Goal: Task Accomplishment & Management: Manage account settings

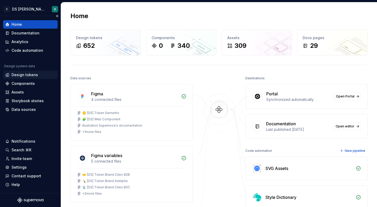
click at [34, 75] on div "Design tokens" at bounding box center [25, 74] width 26 height 5
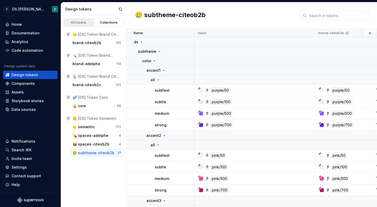
click at [79, 21] on div "All tokens" at bounding box center [79, 22] width 26 height 4
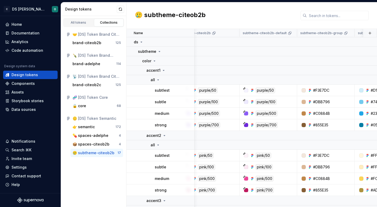
scroll to position [0, 135]
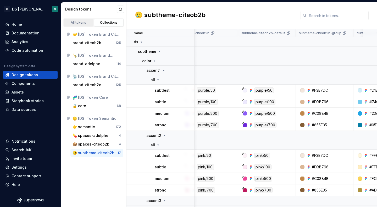
click at [73, 24] on div "All tokens" at bounding box center [79, 22] width 26 height 4
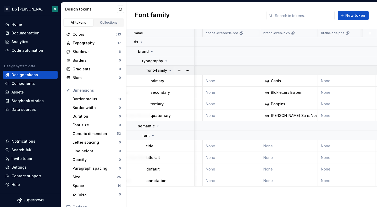
scroll to position [0, 115]
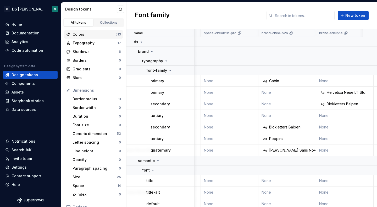
click at [96, 37] on div "Colors 513" at bounding box center [93, 34] width 59 height 8
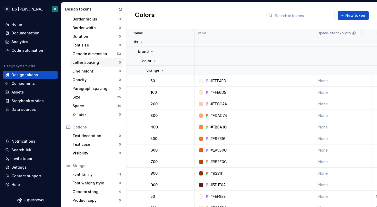
scroll to position [80, 0]
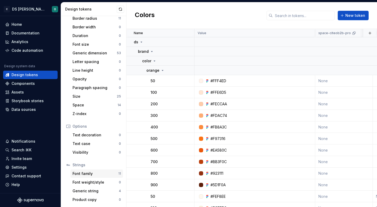
click at [101, 174] on div "Font family" at bounding box center [96, 173] width 46 height 5
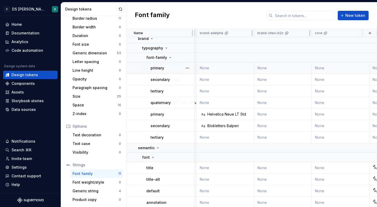
scroll to position [13, 293]
click at [370, 35] on button "button" at bounding box center [370, 32] width 7 height 7
click at [349, 26] on div "Font family New token" at bounding box center [252, 15] width 251 height 26
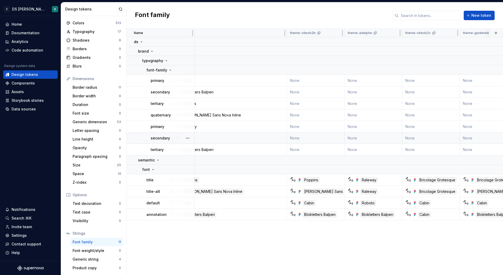
scroll to position [0, 0]
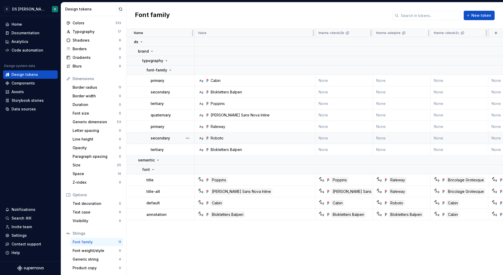
drag, startPoint x: 334, startPoint y: 33, endPoint x: 299, endPoint y: 132, distance: 105.5
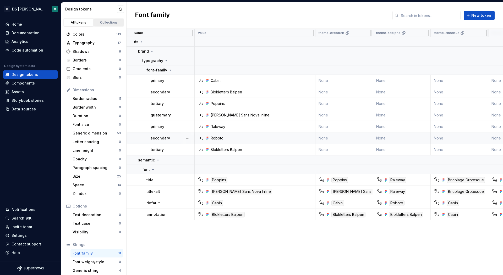
click at [111, 23] on div "Collections" at bounding box center [109, 22] width 26 height 4
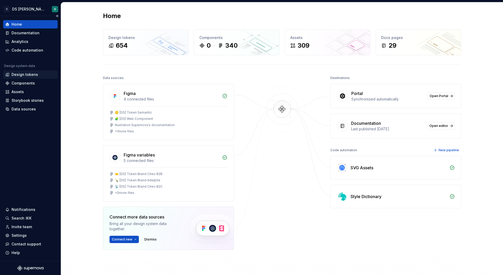
click at [41, 75] on div "Design tokens" at bounding box center [30, 74] width 50 height 5
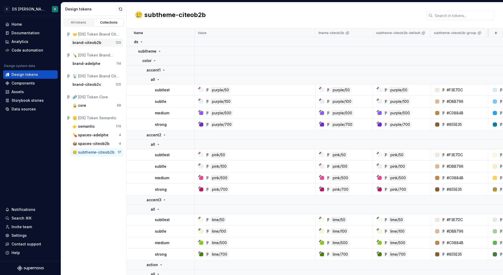
click at [107, 41] on div "brand-citeob2b" at bounding box center [94, 42] width 43 height 5
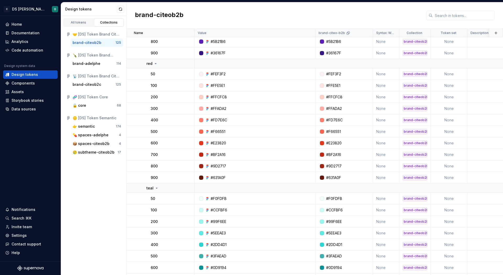
scroll to position [1364, 0]
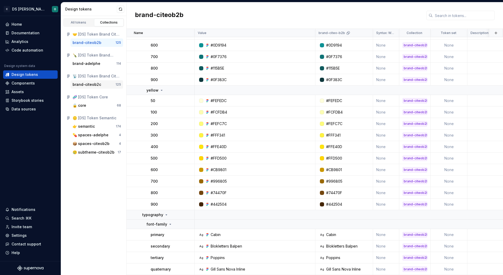
click at [99, 84] on div "brand-citeob2c" at bounding box center [87, 84] width 29 height 5
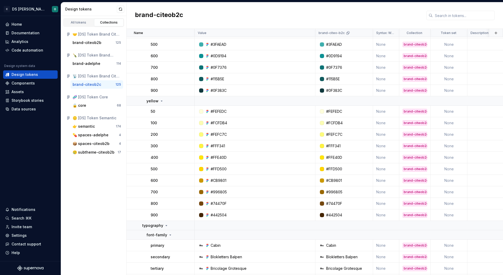
scroll to position [1364, 0]
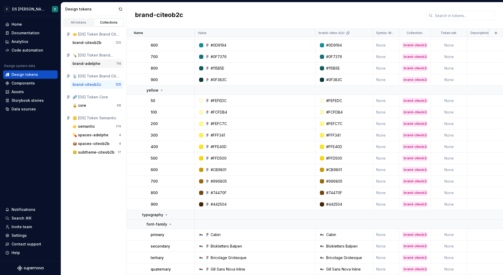
click at [87, 61] on div "brand-adelphe" at bounding box center [87, 63] width 28 height 5
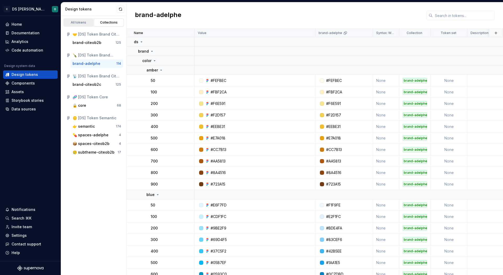
click at [86, 21] on div "All tokens" at bounding box center [79, 22] width 26 height 4
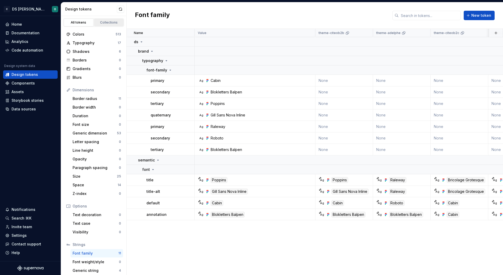
click at [107, 22] on div "Collections" at bounding box center [109, 22] width 26 height 4
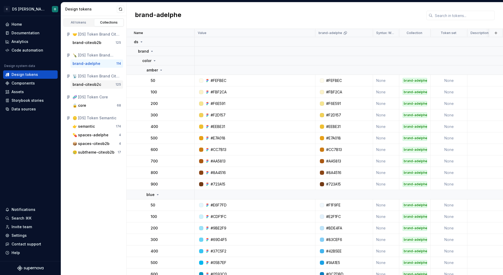
click at [105, 86] on div "brand-citeob2c" at bounding box center [94, 84] width 43 height 5
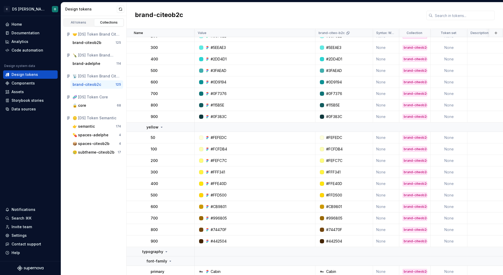
scroll to position [1364, 0]
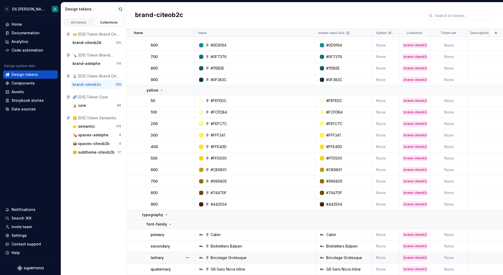
click at [262, 256] on div "Bricolage Grotesque" at bounding box center [256, 258] width 117 height 5
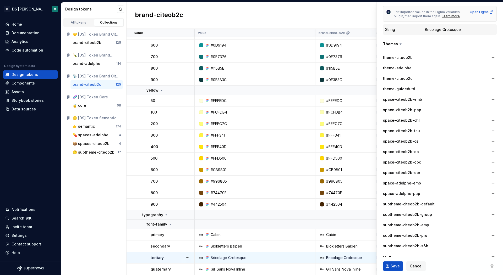
scroll to position [203, 0]
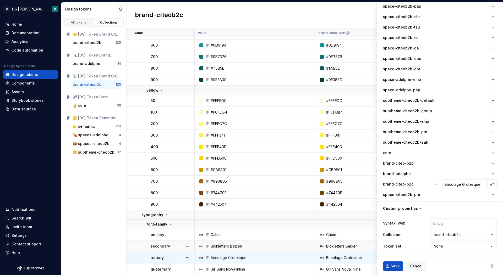
click at [267, 242] on td "Blokletters Balpen" at bounding box center [255, 247] width 121 height 12
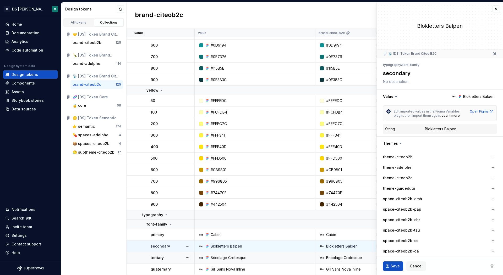
scroll to position [203, 0]
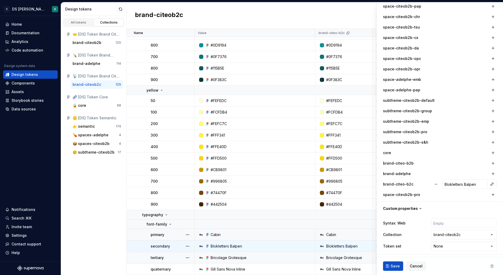
click at [257, 237] on td "Cabin" at bounding box center [255, 235] width 121 height 12
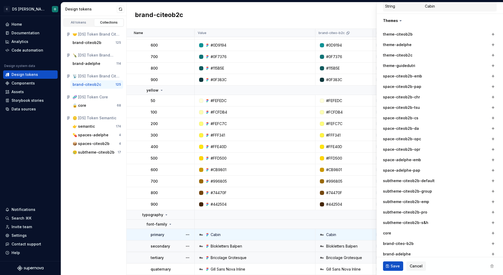
scroll to position [203, 0]
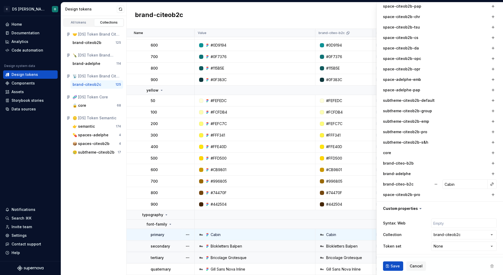
click at [269, 258] on div "Bricolage Grotesque" at bounding box center [256, 258] width 117 height 5
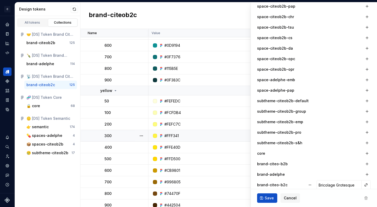
scroll to position [1433, 0]
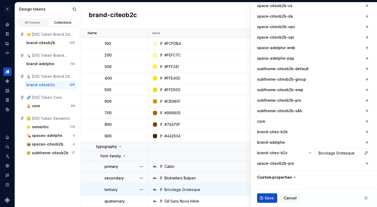
type textarea "*"
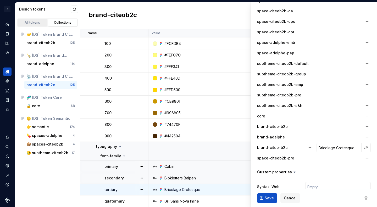
click at [34, 23] on div "All tokens" at bounding box center [32, 22] width 26 height 4
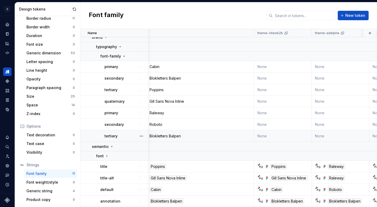
scroll to position [14, 0]
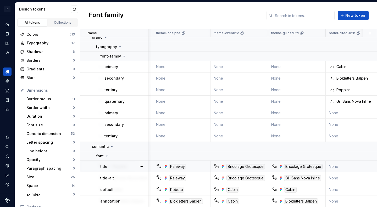
scroll to position [14, 206]
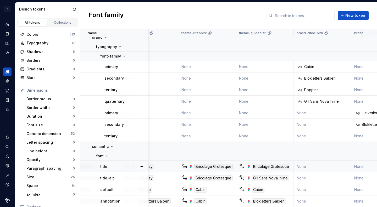
click at [316, 166] on td "None" at bounding box center [323, 166] width 58 height 12
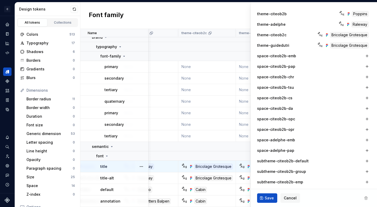
scroll to position [144, 0]
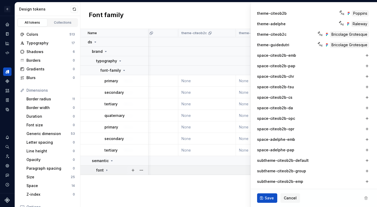
scroll to position [0, 206]
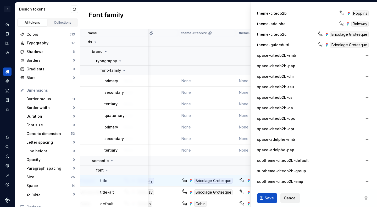
click at [291, 196] on span "Cancel" at bounding box center [290, 197] width 13 height 5
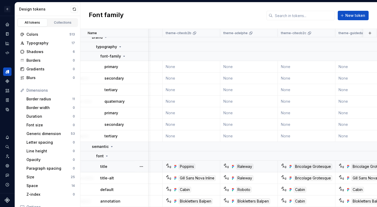
scroll to position [14, 106]
click at [208, 165] on div "Ag Poppins" at bounding box center [194, 166] width 54 height 6
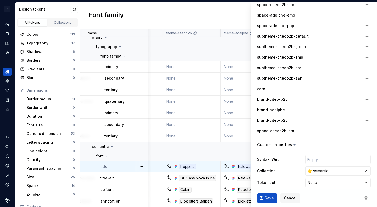
scroll to position [270, 0]
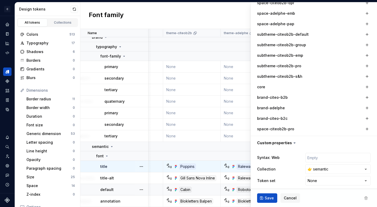
click at [213, 191] on div "Ag Cabin" at bounding box center [194, 189] width 54 height 6
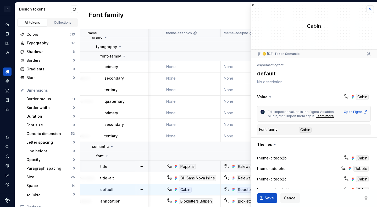
click at [370, 9] on button "button" at bounding box center [370, 9] width 7 height 7
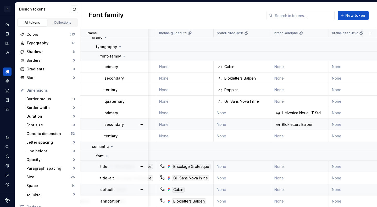
scroll to position [14, 287]
click at [303, 124] on div "Blokletters Balpen" at bounding box center [297, 124] width 31 height 5
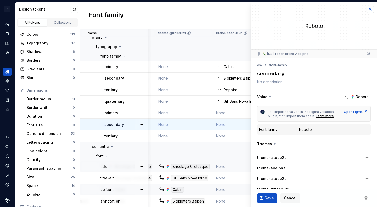
click at [372, 8] on button "button" at bounding box center [370, 9] width 7 height 7
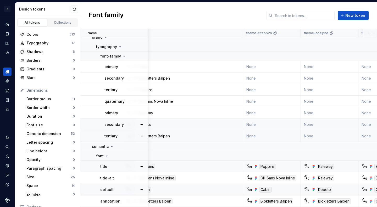
scroll to position [14, 0]
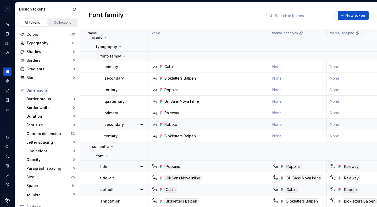
click at [61, 25] on link "Collections" at bounding box center [63, 23] width 30 height 8
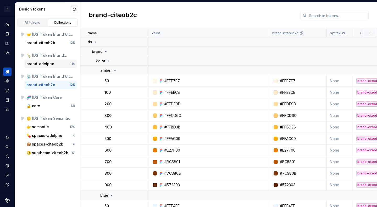
click at [55, 63] on div "brand-adelphe" at bounding box center [48, 63] width 44 height 5
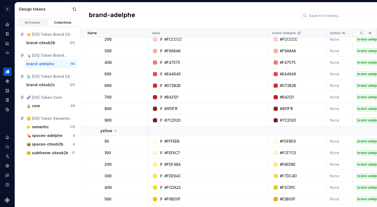
scroll to position [1296, 0]
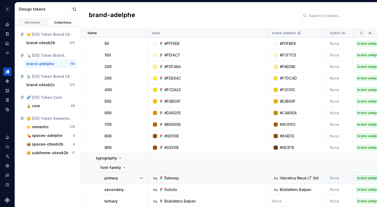
click at [217, 177] on div "Ag Raleway" at bounding box center [210, 177] width 117 height 5
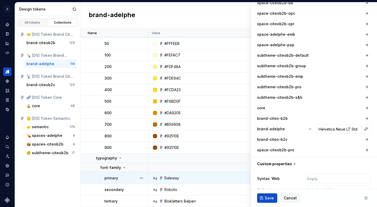
scroll to position [251, 0]
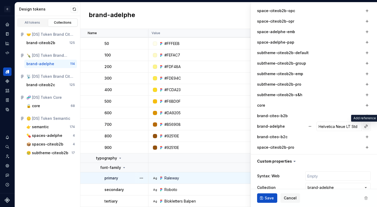
click at [367, 128] on button "button" at bounding box center [366, 125] width 7 height 7
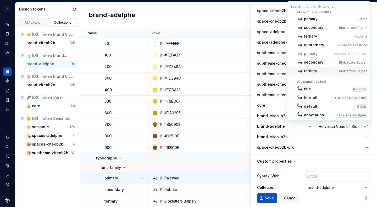
scroll to position [0, 0]
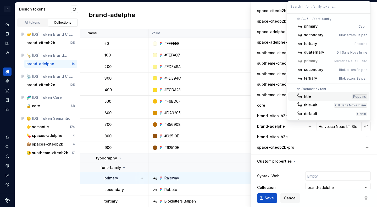
click at [295, 197] on html "C DS Citeo O Design system data Design tokens All tokens Collections 🤝 [DS] Tok…" at bounding box center [188, 103] width 377 height 207
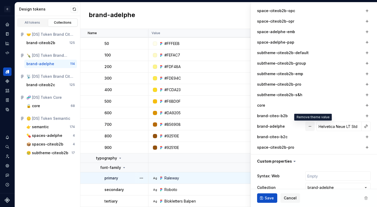
click at [315, 125] on button "button" at bounding box center [310, 125] width 9 height 9
click at [270, 198] on span "Save" at bounding box center [269, 197] width 9 height 5
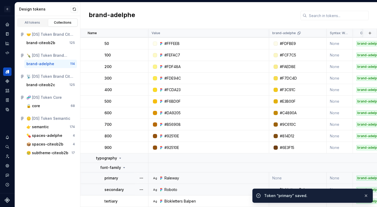
click at [233, 191] on div "Ag Roboto" at bounding box center [210, 189] width 117 height 5
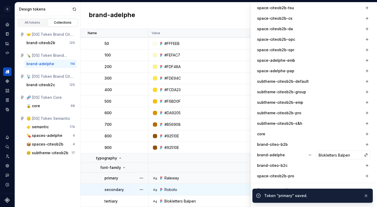
scroll to position [224, 0]
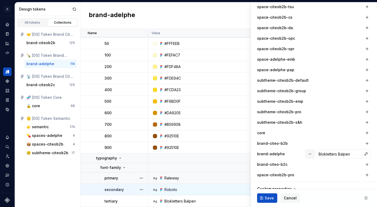
click at [312, 152] on button "button" at bounding box center [310, 153] width 9 height 9
click at [263, 202] on button "Save" at bounding box center [267, 197] width 20 height 9
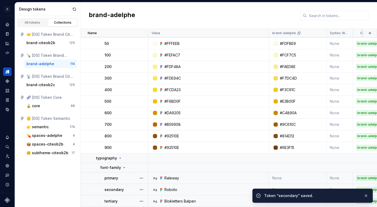
click at [226, 201] on div "Ag Blokletters Balpen" at bounding box center [210, 200] width 117 height 5
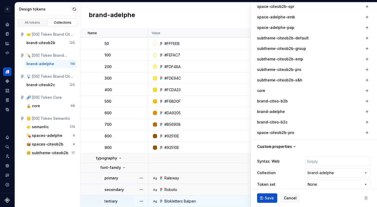
scroll to position [273, 0]
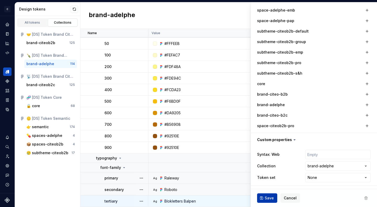
click at [272, 198] on span "Save" at bounding box center [269, 197] width 9 height 5
type textarea "*"
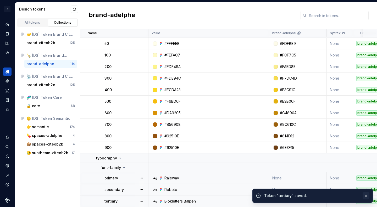
click at [365, 194] on button "button" at bounding box center [366, 195] width 7 height 7
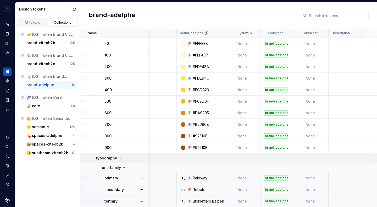
scroll to position [1296, 95]
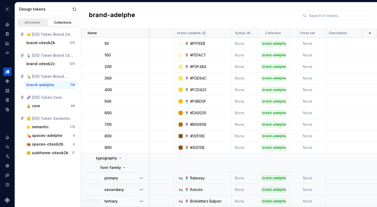
click at [39, 24] on div "All tokens" at bounding box center [32, 22] width 26 height 4
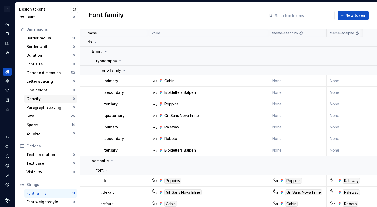
scroll to position [80, 0]
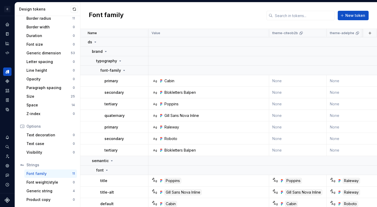
click at [52, 174] on div "Font family" at bounding box center [49, 173] width 46 height 5
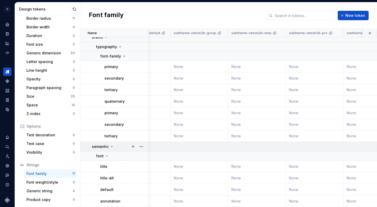
scroll to position [14, 1253]
